Goal: Task Accomplishment & Management: Manage account settings

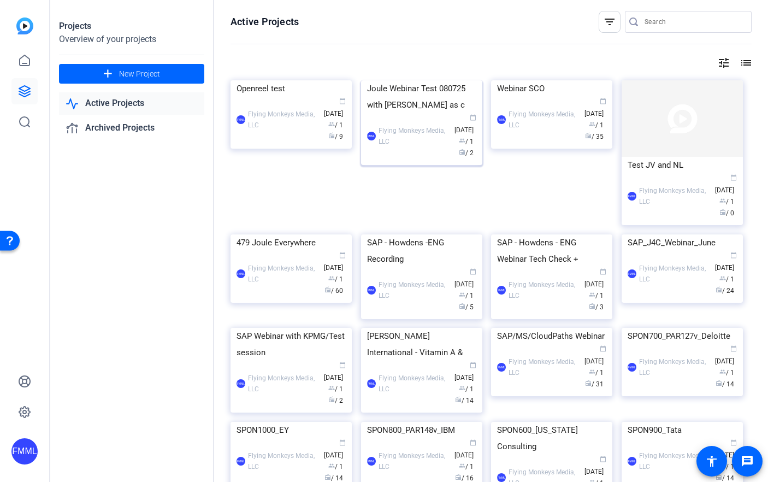
click at [423, 113] on div "Joule Webinar Test 080725 with [PERSON_NAME] as c" at bounding box center [421, 96] width 109 height 33
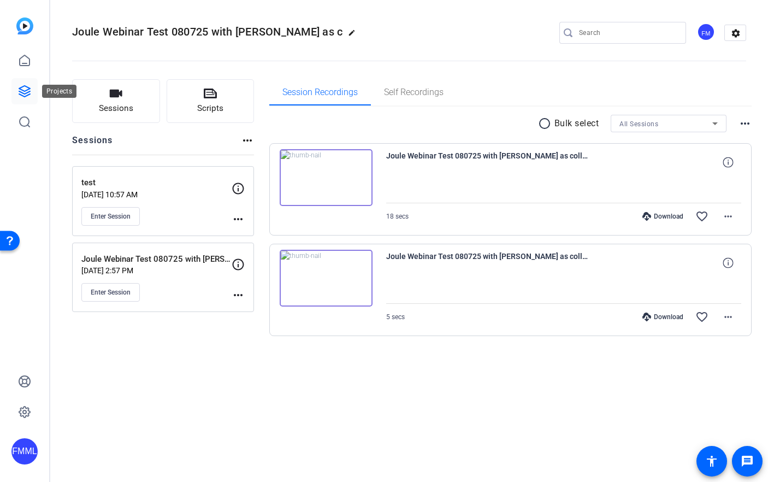
click at [25, 84] on link at bounding box center [24, 91] width 26 height 26
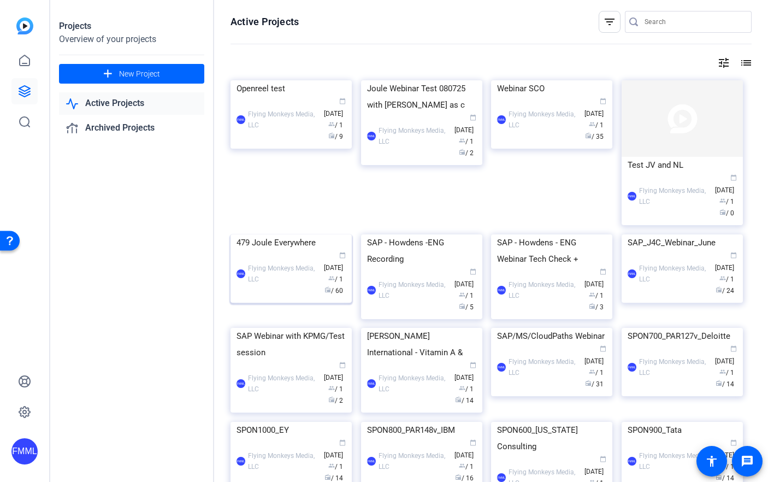
click at [299, 251] on div "479 Joule Everywhere" at bounding box center [290, 242] width 109 height 16
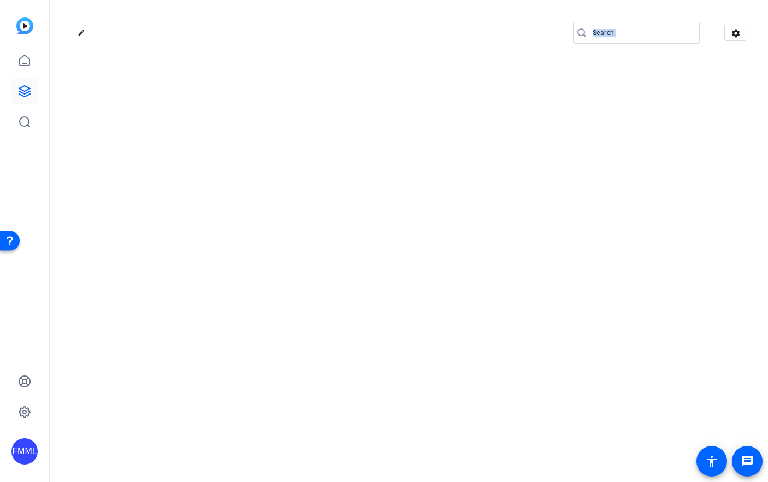
click at [299, 356] on div "edit settings" at bounding box center [409, 241] width 718 height 482
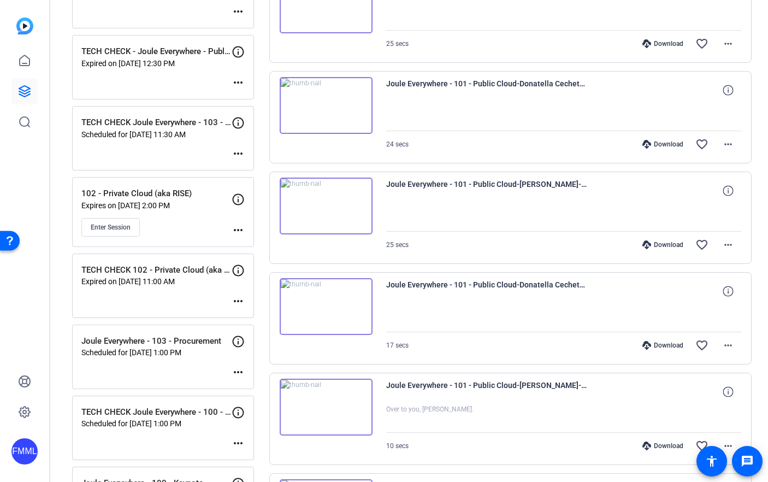
scroll to position [259, 0]
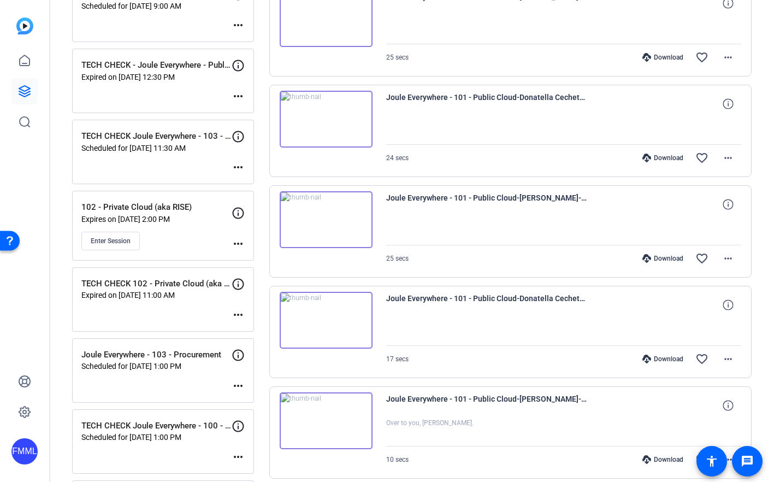
click at [243, 241] on mat-icon "more_horiz" at bounding box center [238, 243] width 13 height 13
click at [255, 262] on span "Edit Session" at bounding box center [265, 259] width 50 height 13
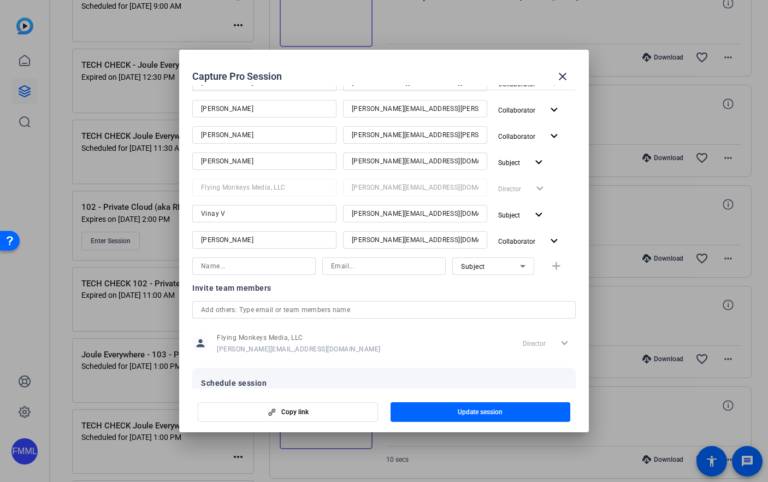
scroll to position [277, 0]
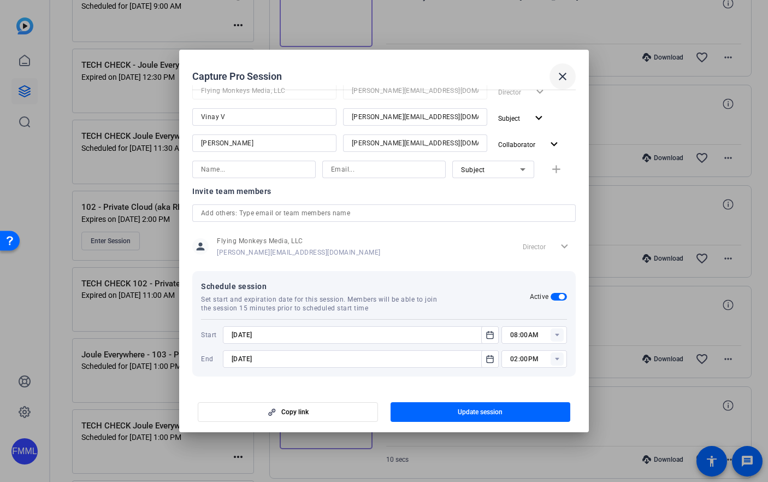
click at [561, 78] on mat-icon "close" at bounding box center [562, 76] width 13 height 13
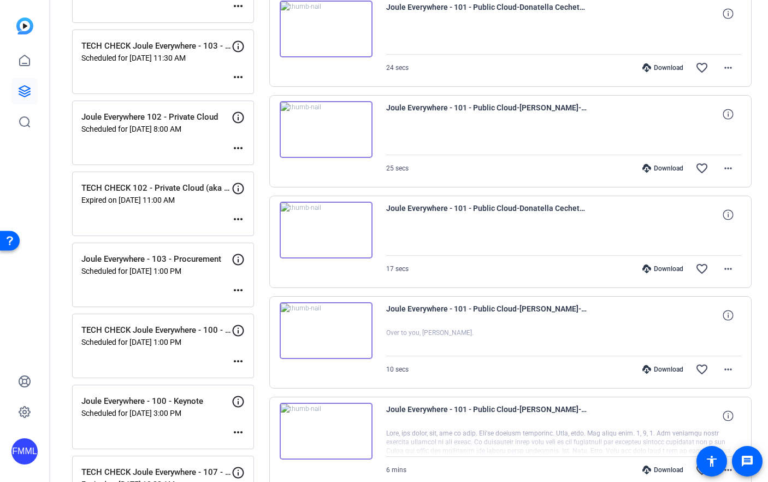
scroll to position [0, 0]
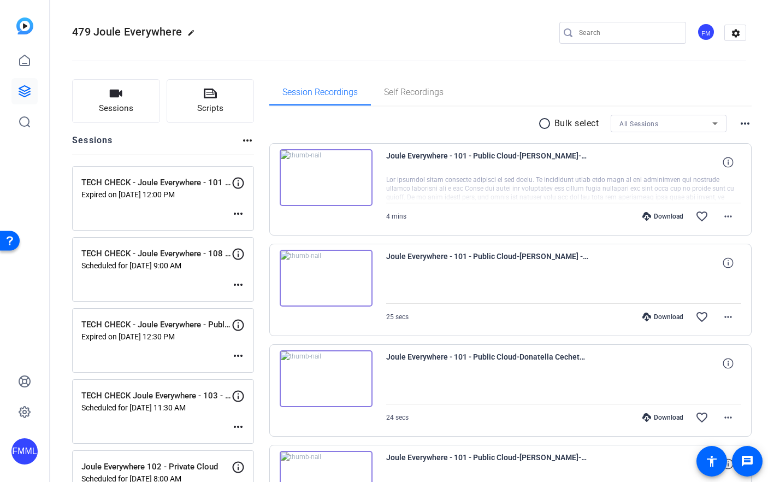
click at [23, 75] on div at bounding box center [24, 91] width 26 height 87
click at [23, 94] on icon at bounding box center [24, 91] width 13 height 13
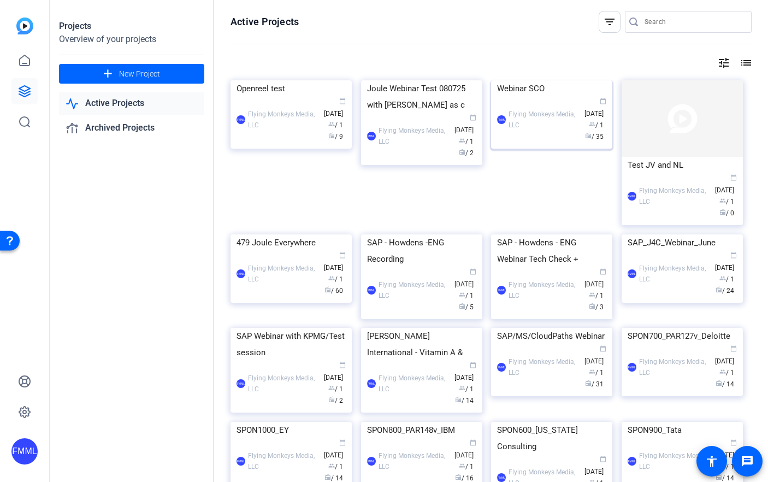
click at [546, 143] on div "FMML Flying Monkeys Media, LLC calendar_today Aug 07 group / 1 radio / 35" at bounding box center [551, 120] width 109 height 46
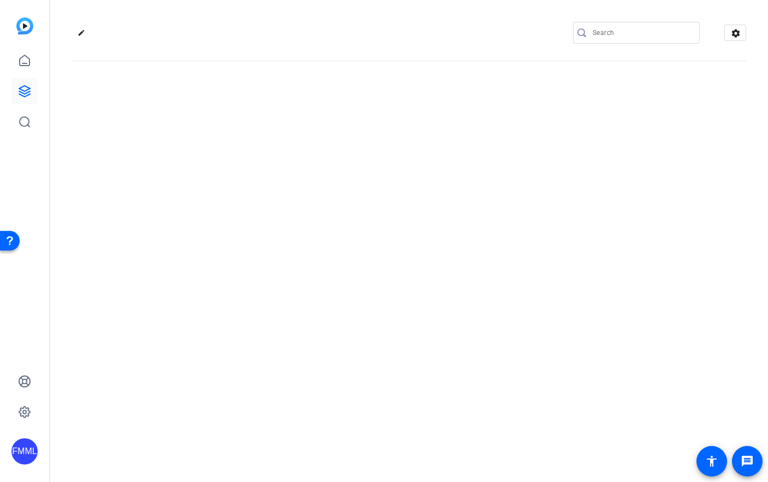
click at [546, 173] on div "edit settings" at bounding box center [409, 241] width 718 height 482
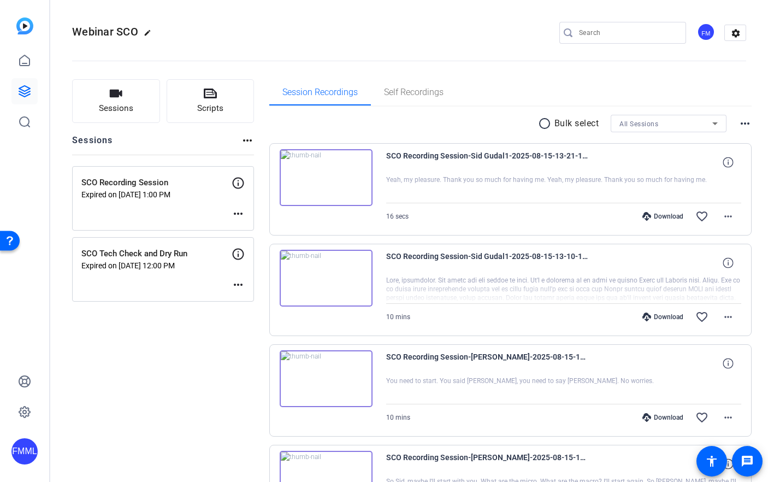
click at [239, 215] on mat-icon "more_horiz" at bounding box center [238, 213] width 13 height 13
click at [192, 217] on div at bounding box center [384, 241] width 768 height 482
click at [165, 185] on p "SCO Recording Session" at bounding box center [156, 182] width 150 height 13
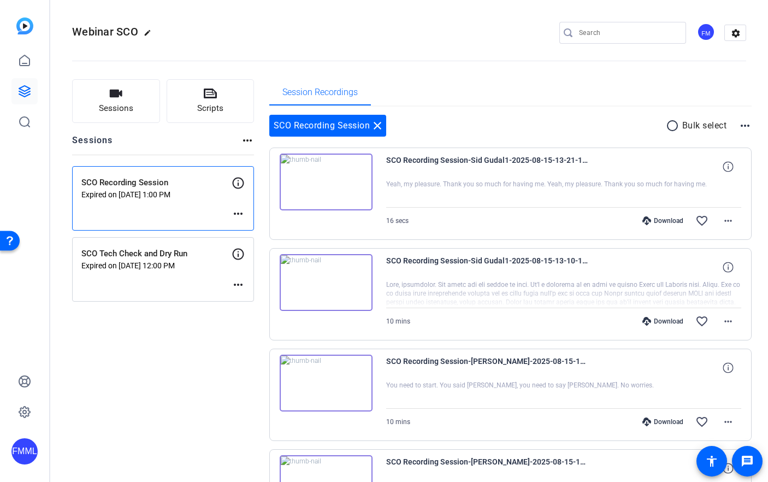
click at [233, 213] on mat-icon "more_horiz" at bounding box center [238, 213] width 13 height 13
click at [257, 229] on span "Edit Session" at bounding box center [265, 229] width 50 height 13
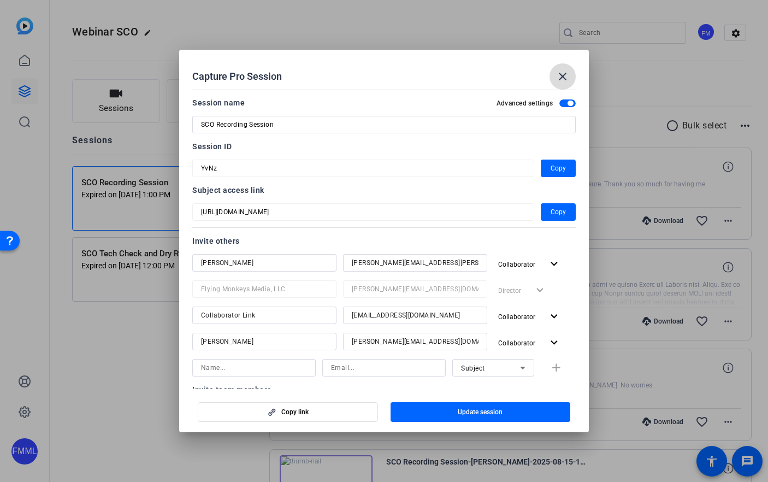
click at [567, 75] on mat-icon "close" at bounding box center [562, 76] width 13 height 13
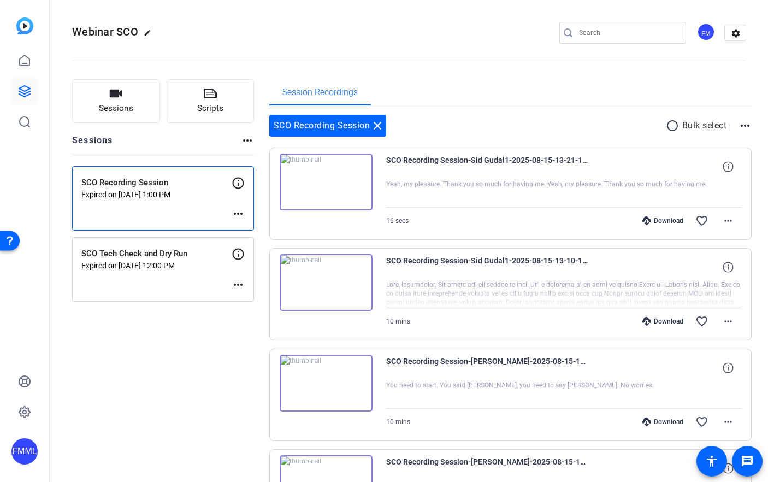
click at [138, 202] on div "SCO Recording Session Expired on Aug 15, 2025 @ 1:00 PM more_horiz" at bounding box center [163, 198] width 182 height 64
click at [242, 212] on mat-icon "more_horiz" at bounding box center [238, 213] width 13 height 13
click at [239, 185] on div at bounding box center [384, 241] width 768 height 482
click at [234, 182] on icon at bounding box center [238, 182] width 13 height 13
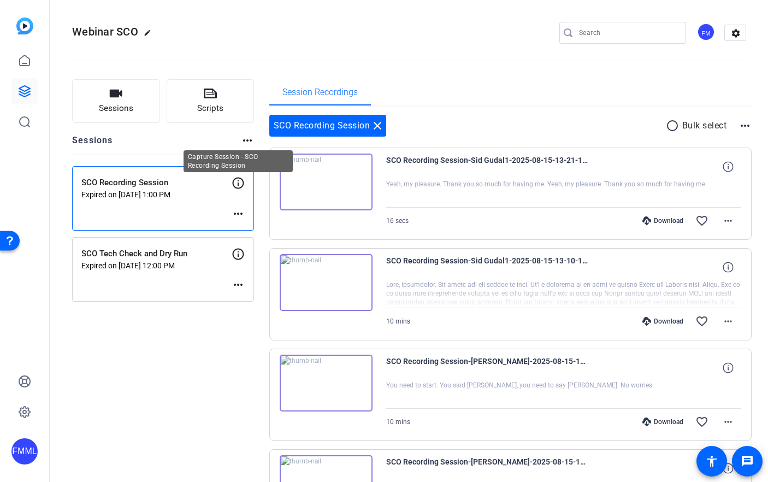
click at [240, 184] on icon at bounding box center [238, 182] width 13 height 13
click at [239, 219] on mat-icon "more_horiz" at bounding box center [238, 213] width 13 height 13
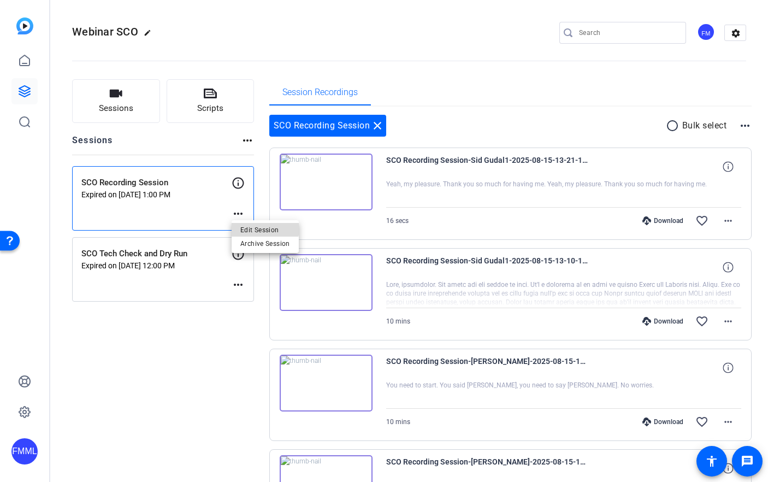
click at [260, 226] on span "Edit Session" at bounding box center [265, 229] width 50 height 13
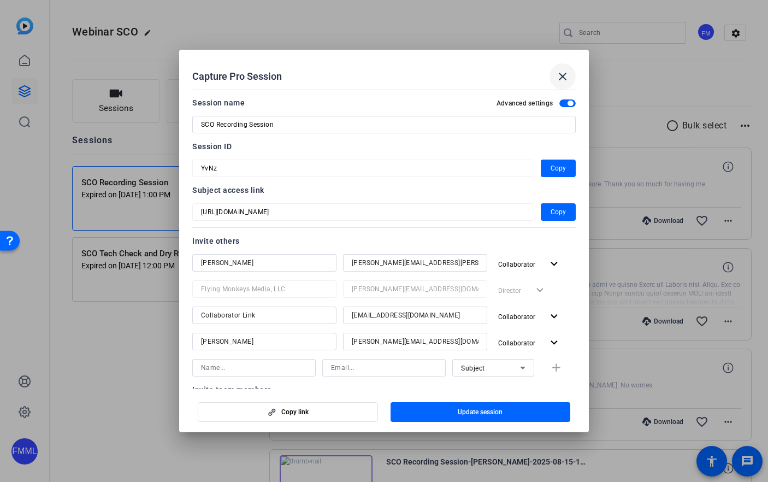
click at [566, 80] on mat-icon "close" at bounding box center [562, 76] width 13 height 13
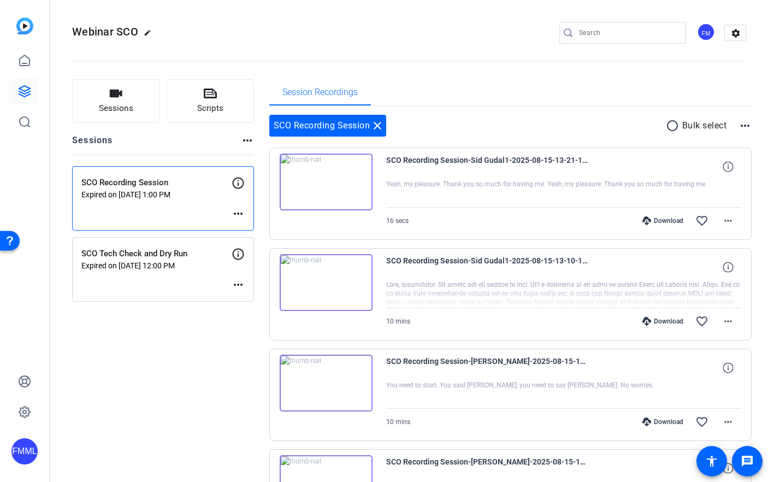
click at [249, 137] on mat-icon "more_horiz" at bounding box center [247, 140] width 13 height 13
click at [206, 385] on div at bounding box center [384, 241] width 768 height 482
click at [426, 126] on div "SCO Recording Session close radio_button_unchecked Bulk select more_horiz" at bounding box center [510, 126] width 483 height 22
